Goal: Information Seeking & Learning: Learn about a topic

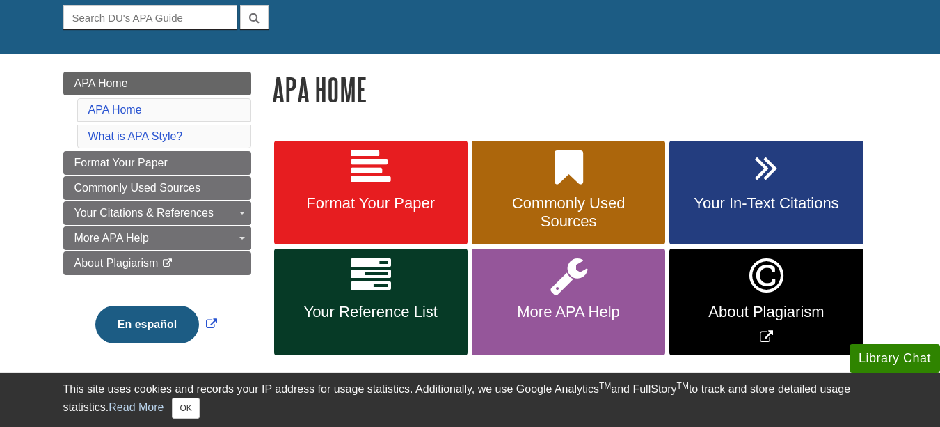
scroll to position [139, 0]
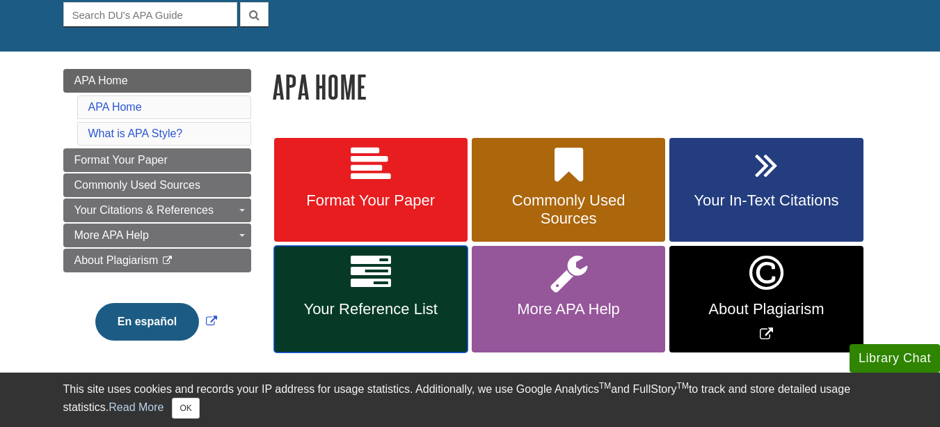
click at [404, 296] on link "Your Reference List" at bounding box center [370, 299] width 193 height 106
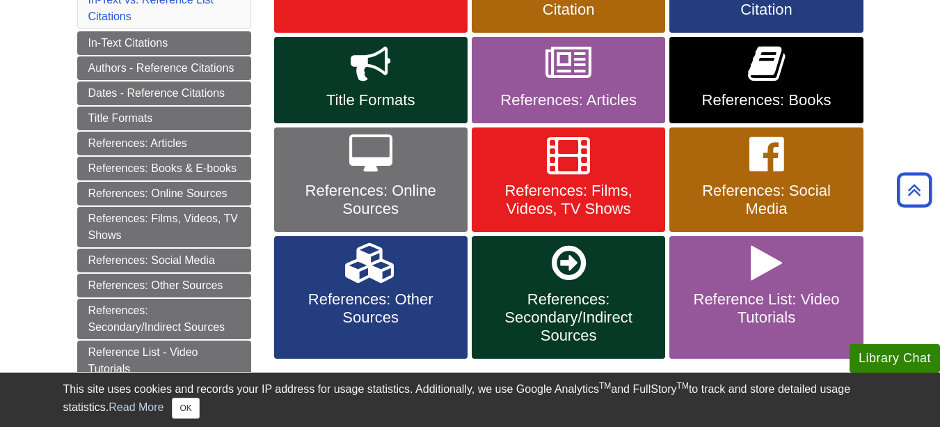
scroll to position [278, 0]
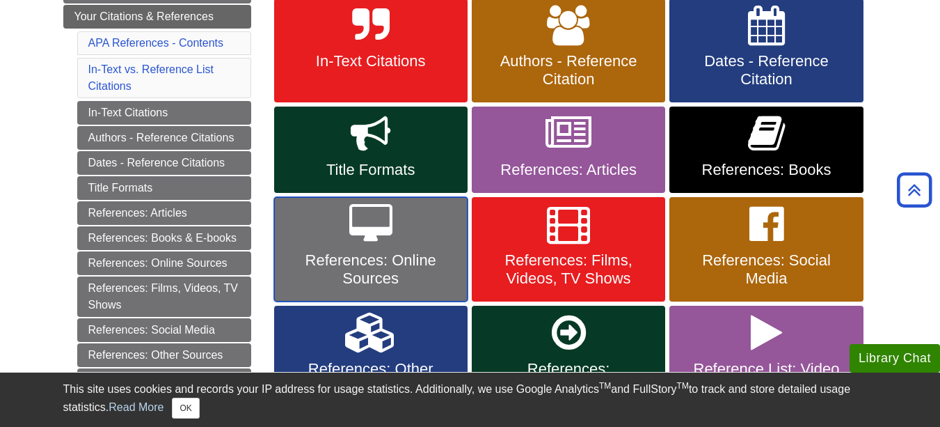
click at [409, 282] on span "References: Online Sources" at bounding box center [371, 269] width 173 height 36
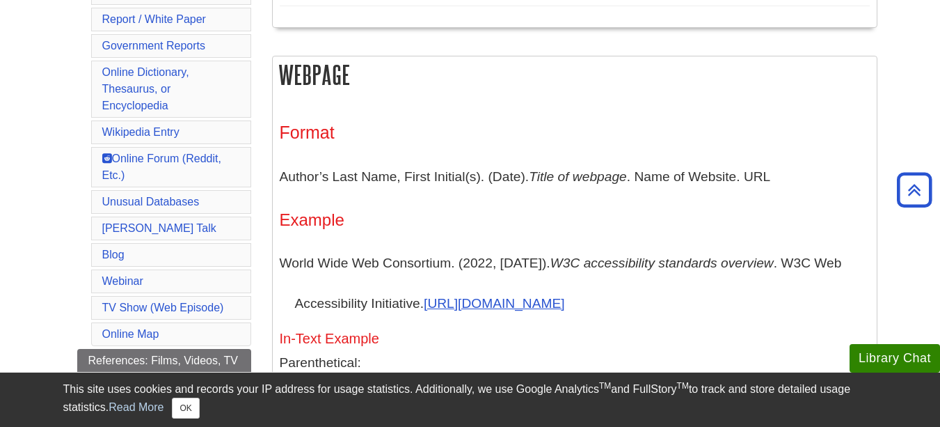
scroll to position [765, 0]
